Goal: Transaction & Acquisition: Purchase product/service

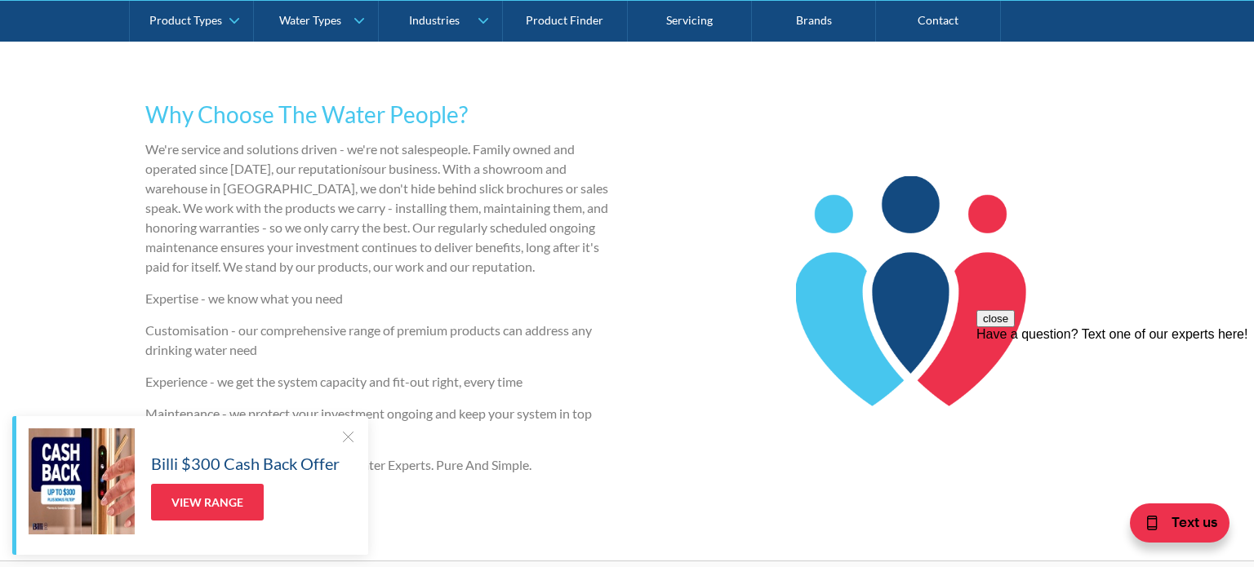
scroll to position [2292, 0]
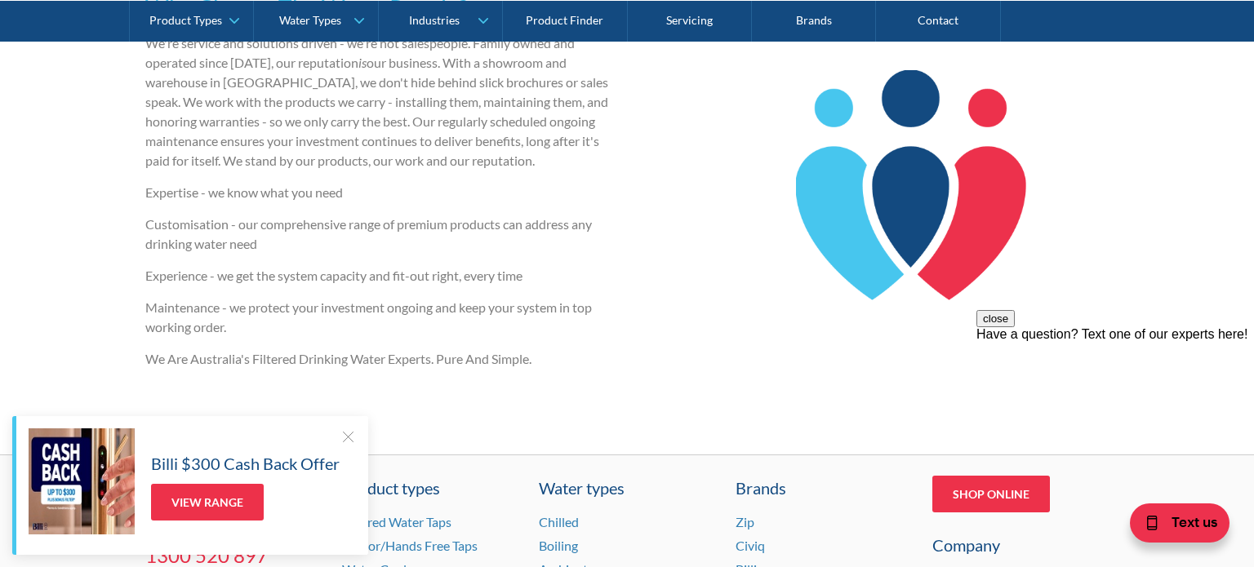
click at [346, 437] on div at bounding box center [347, 436] width 16 height 16
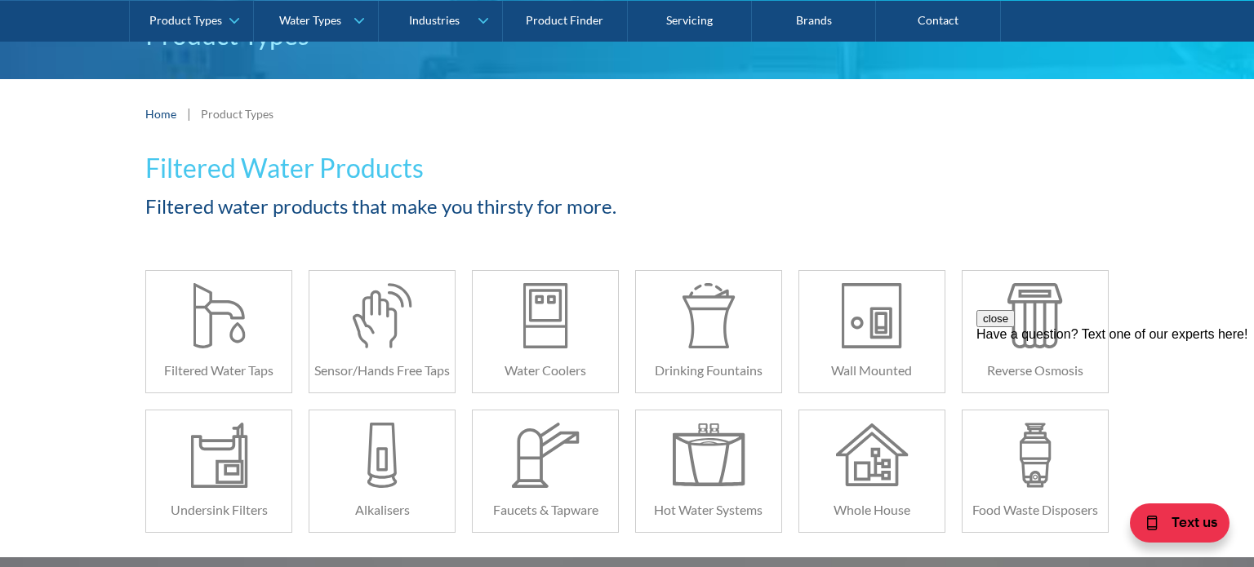
scroll to position [191, 0]
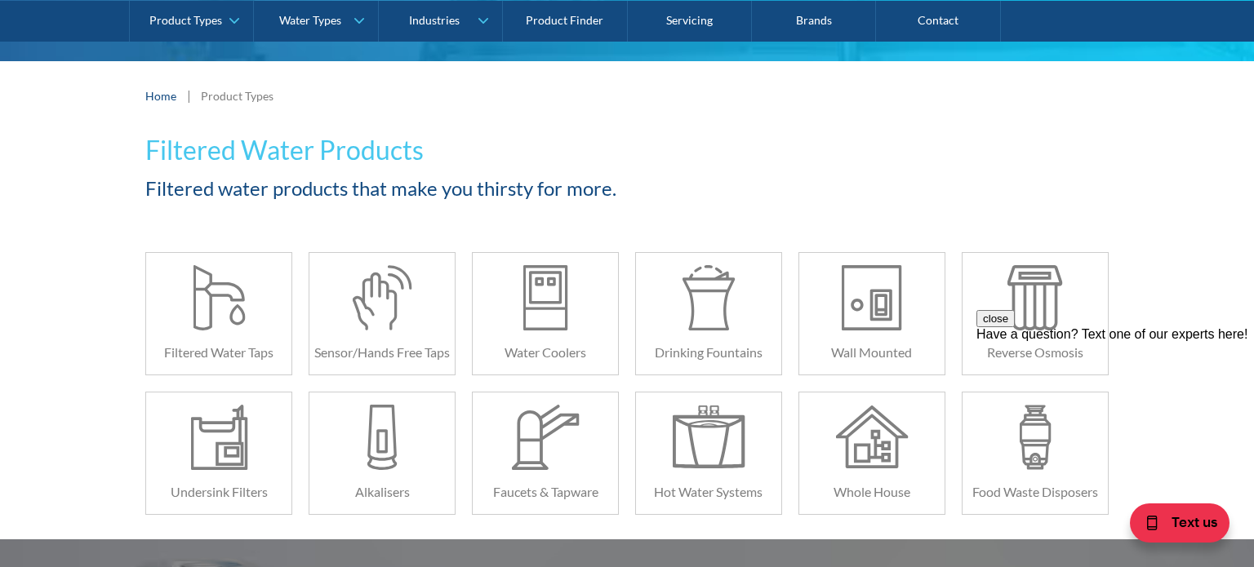
click at [120, 332] on div "Filtered Water Products Filtered water products that make you thirsty for more.…" at bounding box center [627, 335] width 1254 height 409
click at [109, 322] on div at bounding box center [109, 322] width 0 height 0
click at [119, 347] on div "Filtered Water Products Filtered water products that make you thirsty for more.…" at bounding box center [627, 335] width 1254 height 409
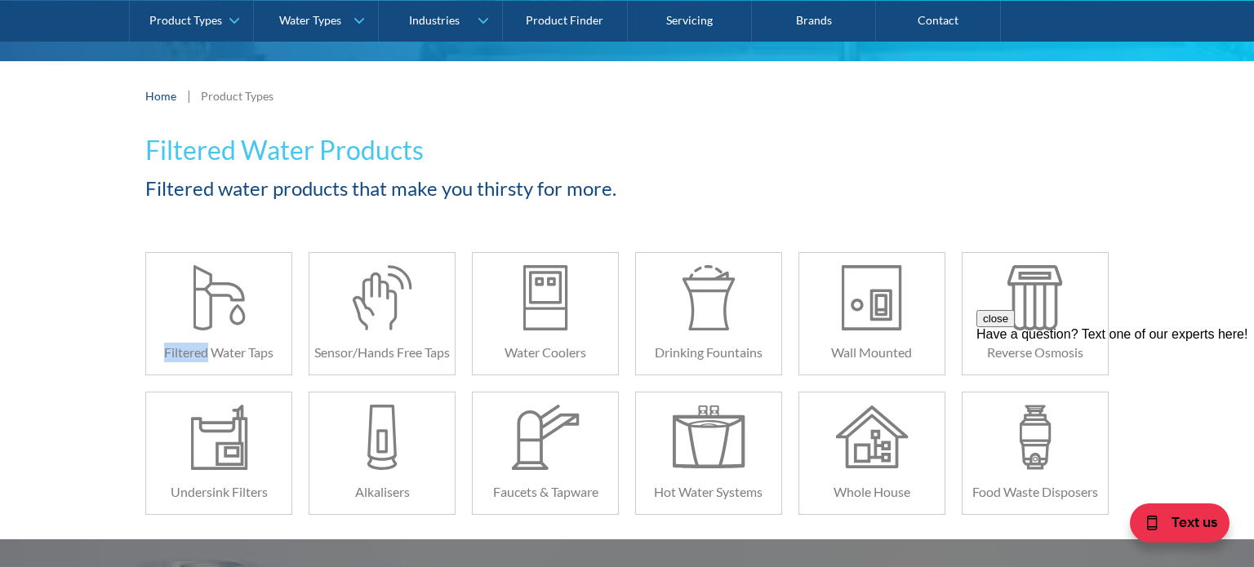
click at [119, 347] on div "Filtered Water Products Filtered water products that make you thirsty for more.…" at bounding box center [627, 335] width 1254 height 409
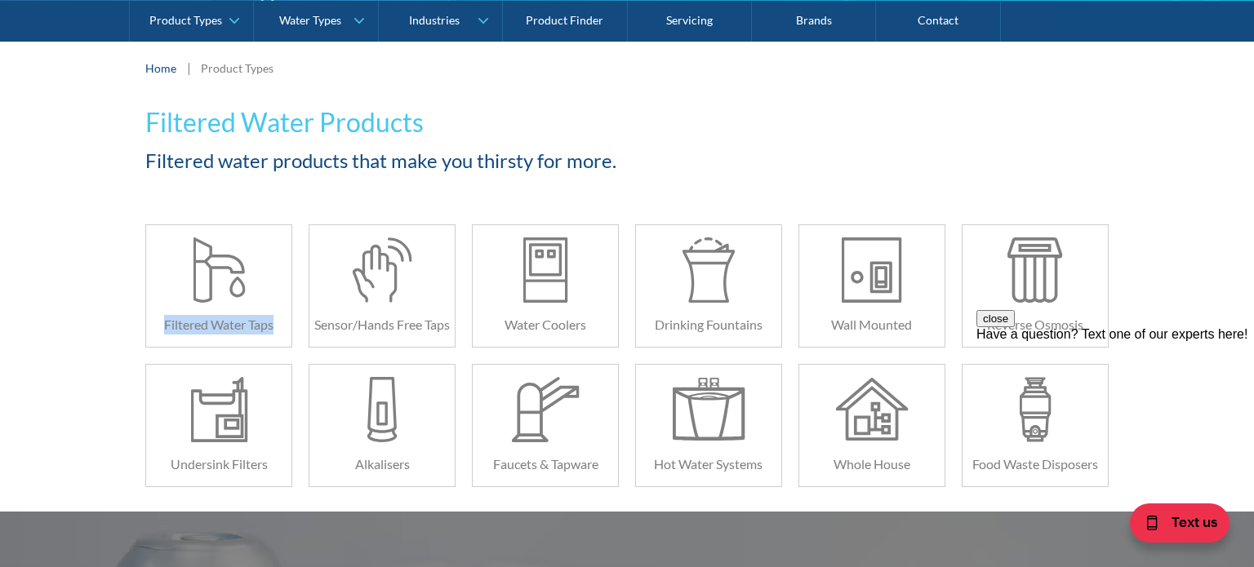
scroll to position [220, 0]
click at [1014, 327] on button "close" at bounding box center [995, 318] width 38 height 17
